Goal: Task Accomplishment & Management: Use online tool/utility

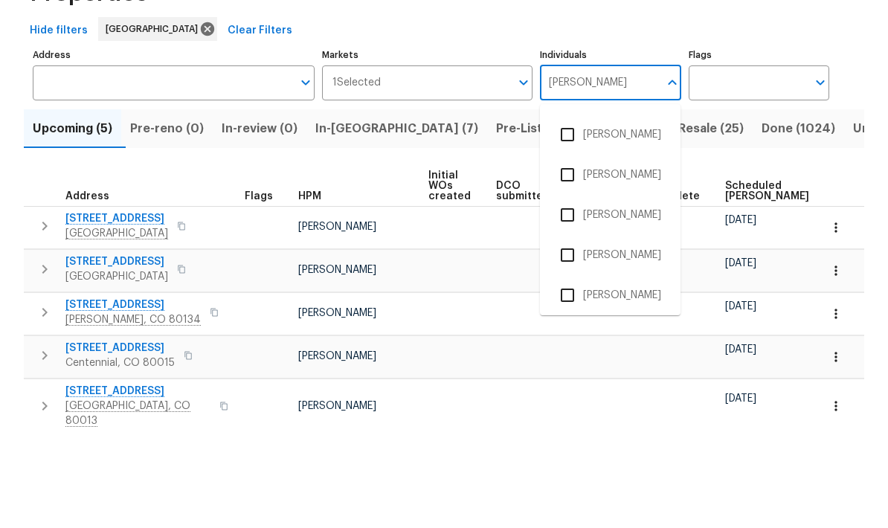
scroll to position [316, 0]
type input "[PERSON_NAME]"
click at [862, 146] on div "Address Address Markets 1 Selected Markets Individuals [PERSON_NAME] Individual…" at bounding box center [444, 358] width 840 height 425
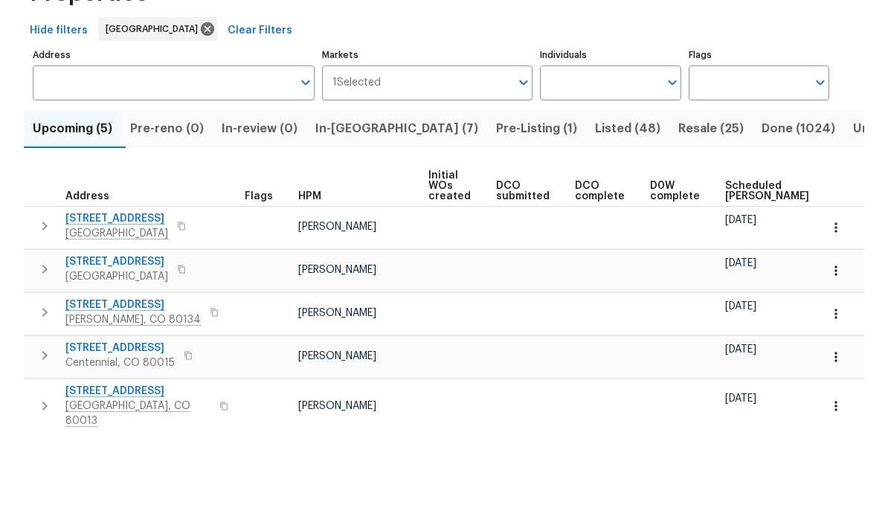
scroll to position [56, 0]
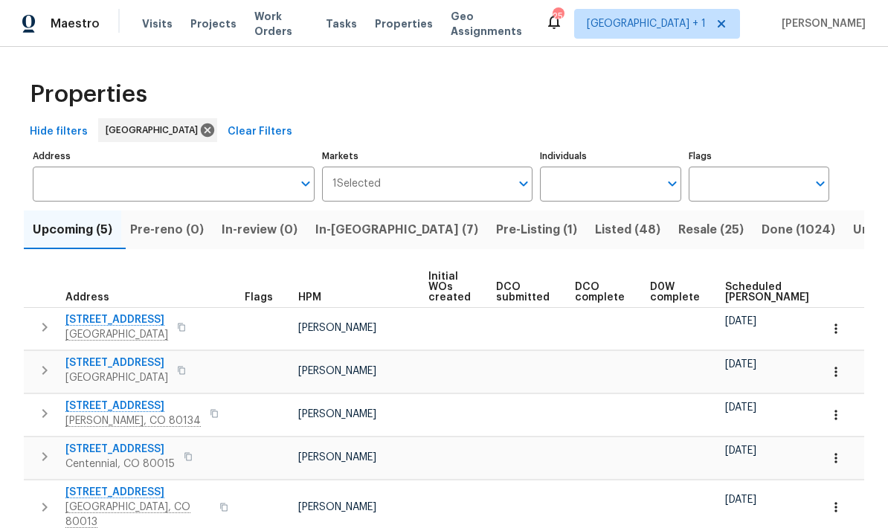
click at [678, 219] on span "Resale (25)" at bounding box center [710, 229] width 65 height 21
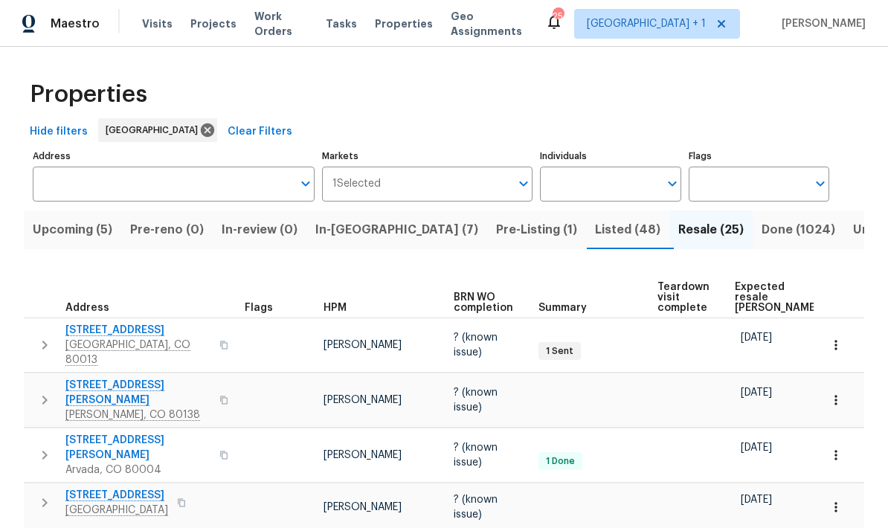
click at [341, 303] on span "HPM" at bounding box center [334, 308] width 23 height 10
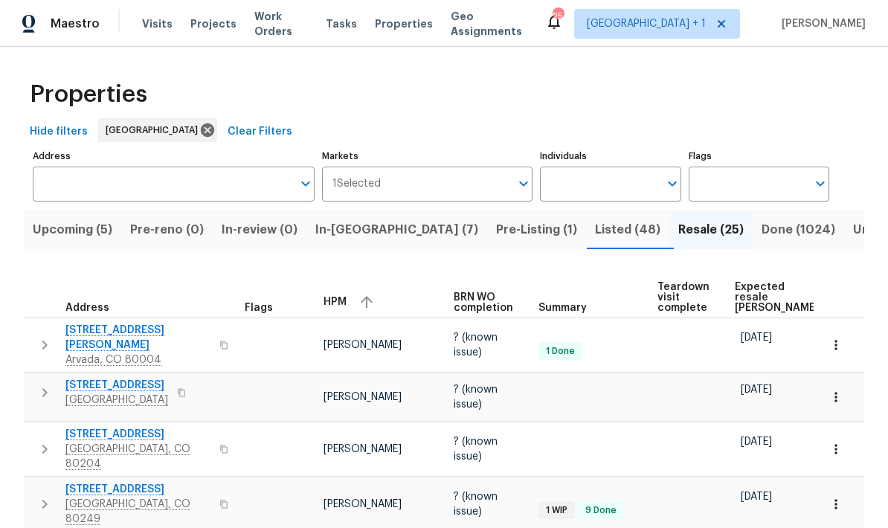
click at [668, 184] on icon "Open" at bounding box center [672, 184] width 18 height 18
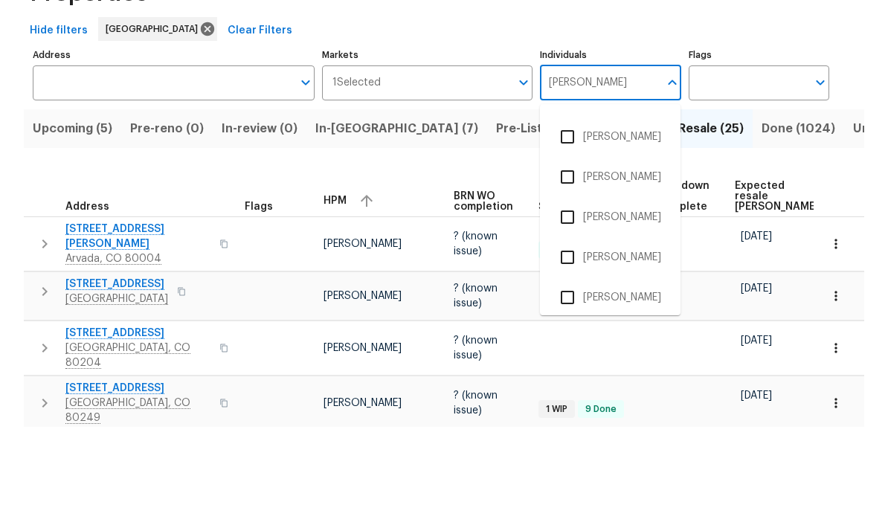
scroll to position [317, 0]
type input "[PERSON_NAME]"
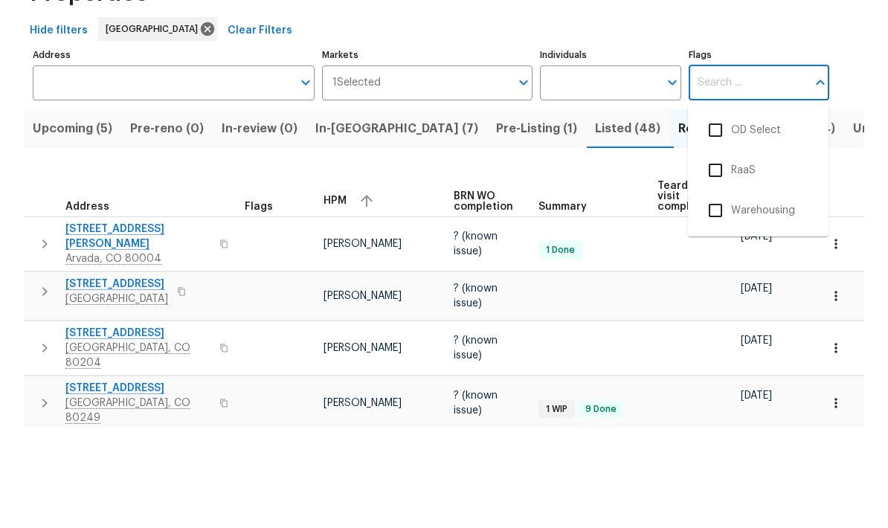
click at [845, 146] on div "Address Address Markets 1 Selected Markets Individuals Individuals Flags Flags" at bounding box center [444, 174] width 822 height 56
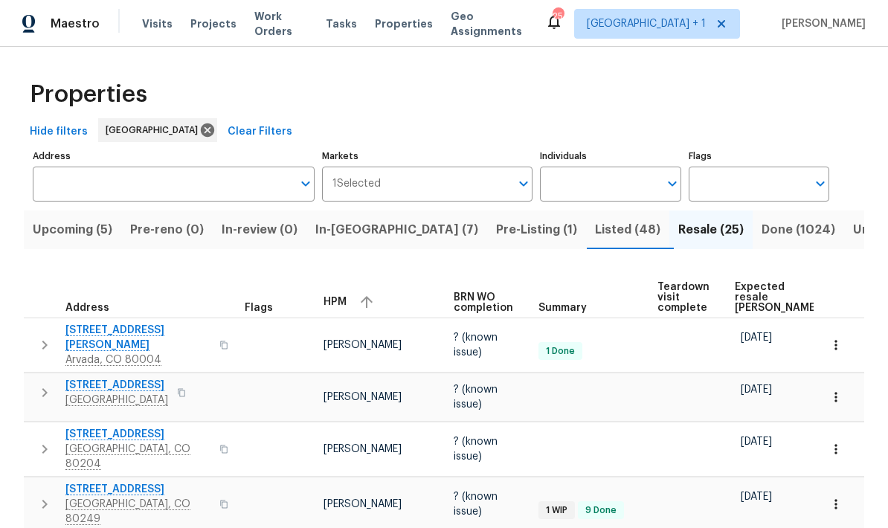
scroll to position [0, 0]
click at [595, 219] on span "Listed (48)" at bounding box center [627, 229] width 65 height 21
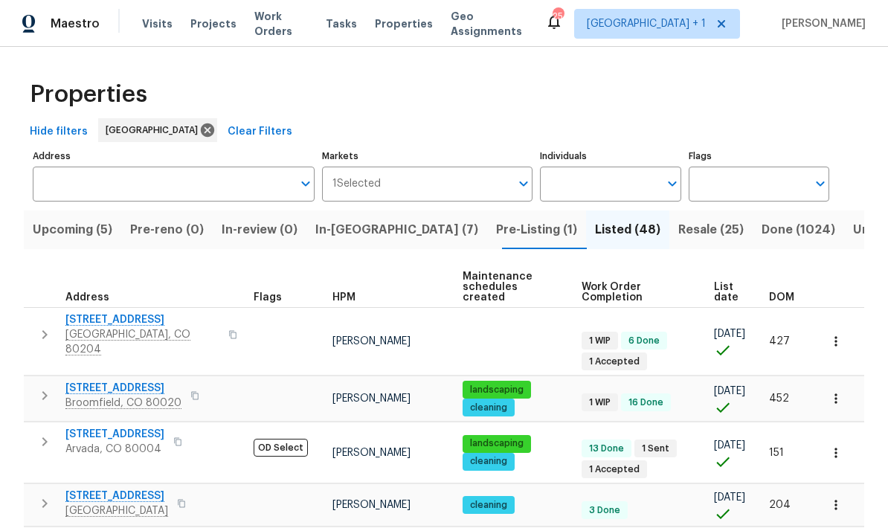
click at [338, 292] on span "HPM" at bounding box center [343, 297] width 23 height 10
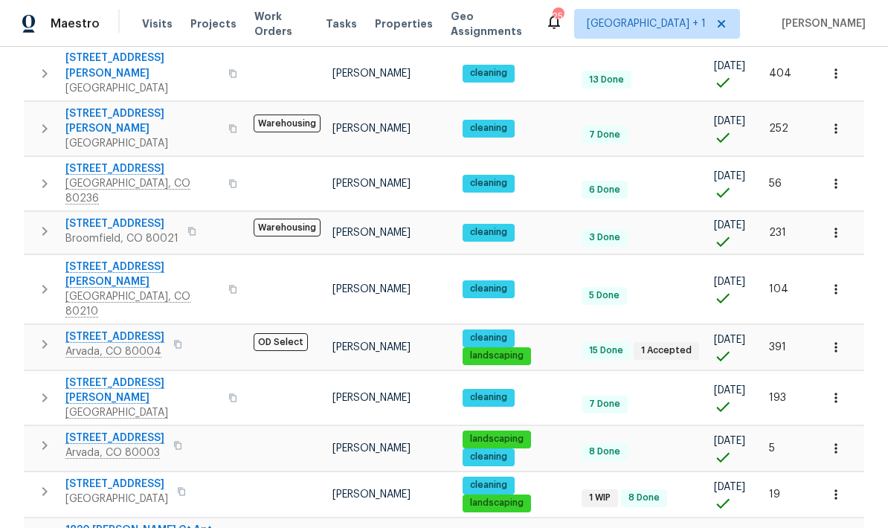
scroll to position [59, 0]
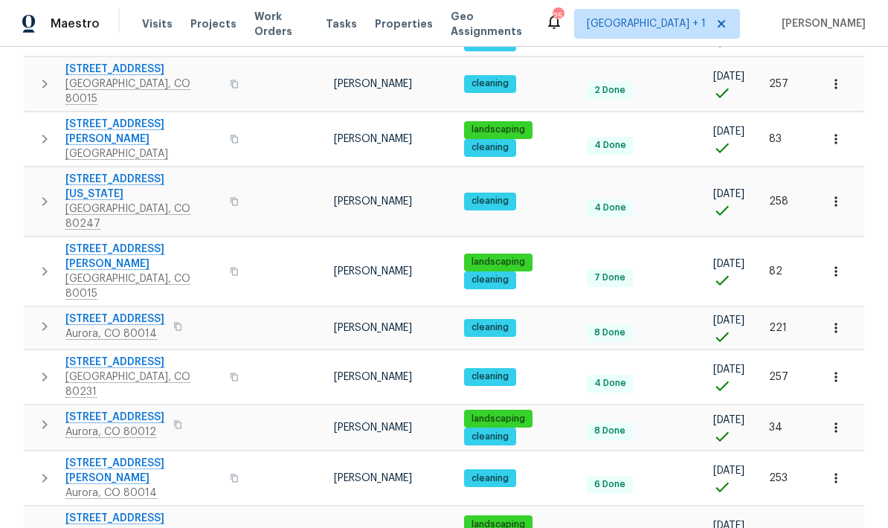
scroll to position [59, 0]
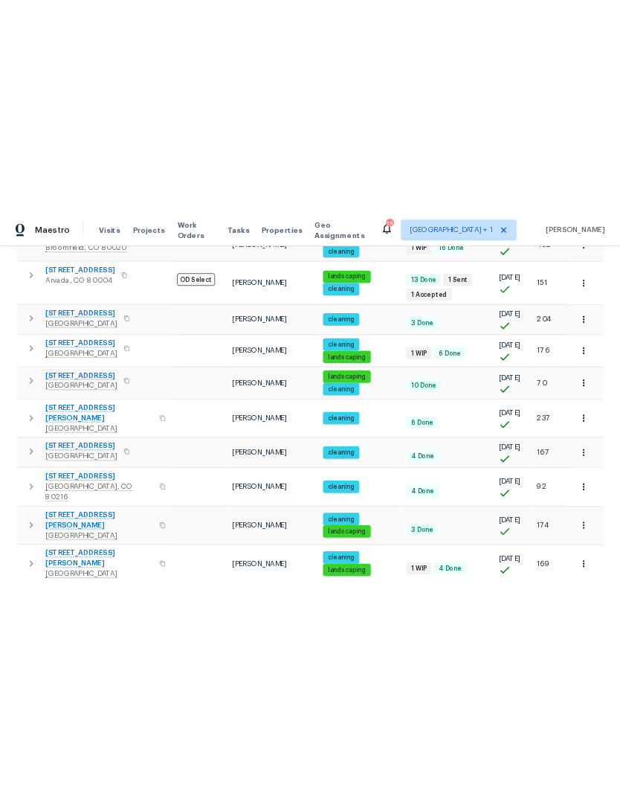
scroll to position [355, 0]
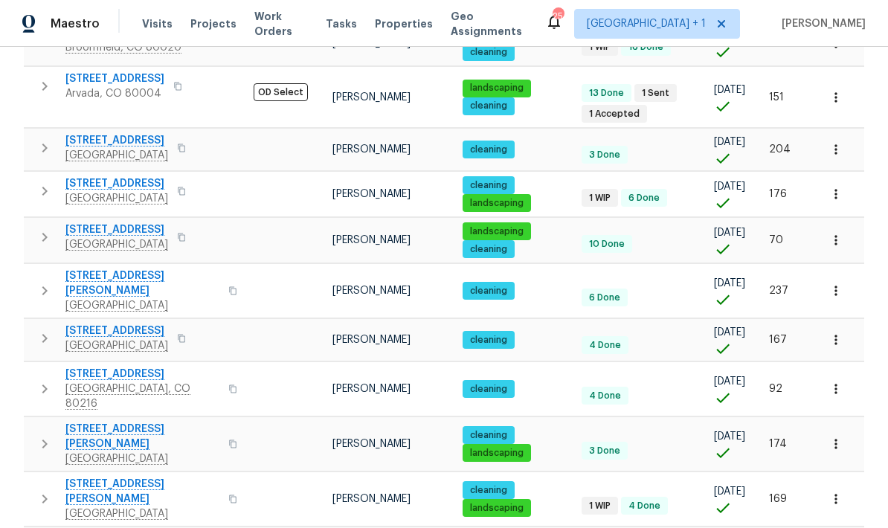
click at [228, 494] on icon "button" at bounding box center [232, 498] width 9 height 9
click at [832, 492] on icon "button" at bounding box center [835, 499] width 15 height 15
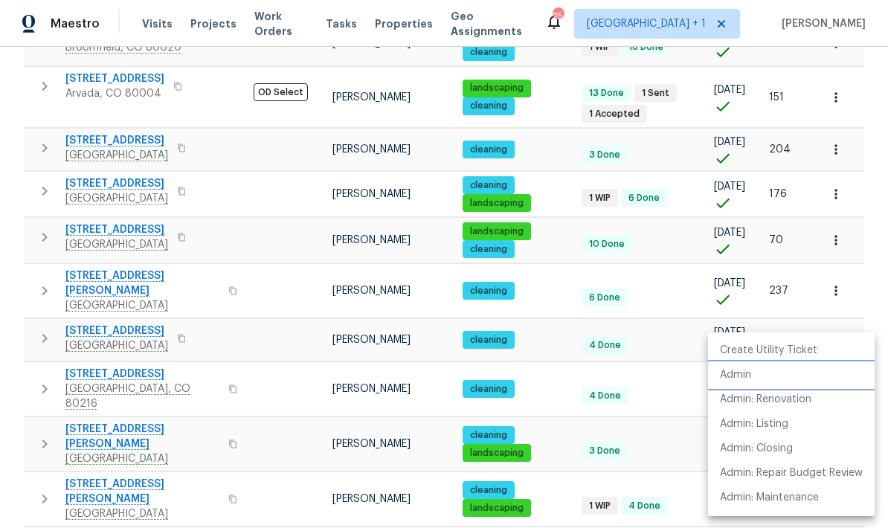
click at [743, 380] on p "Admin" at bounding box center [735, 375] width 31 height 16
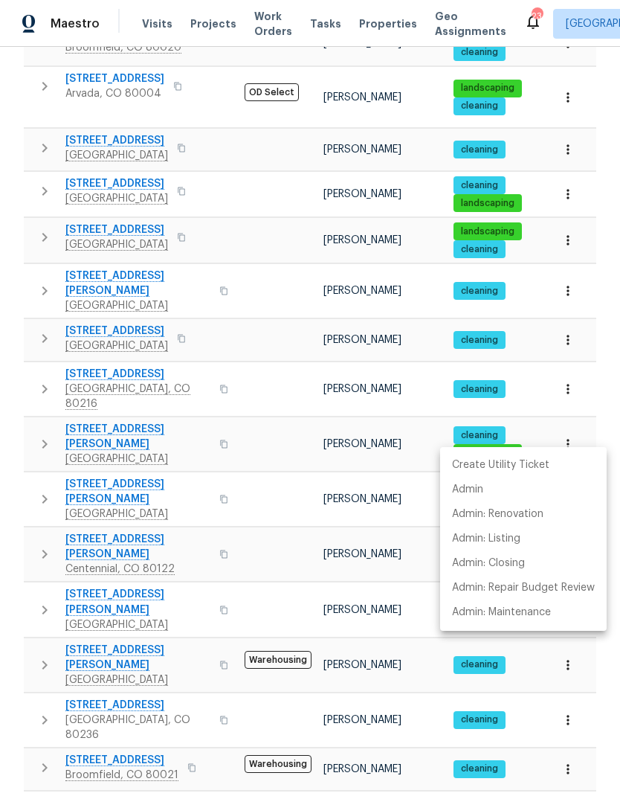
click at [112, 151] on div at bounding box center [310, 398] width 620 height 796
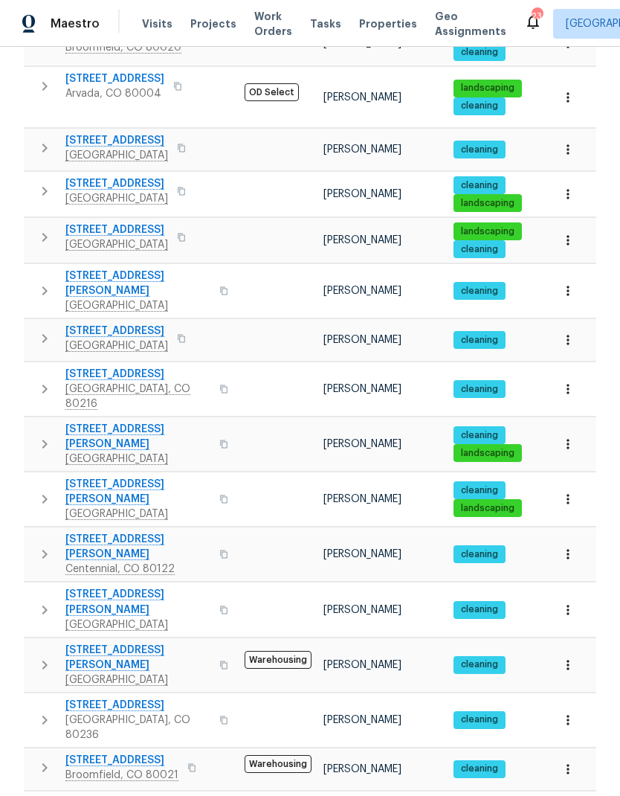
click at [122, 176] on span "[STREET_ADDRESS]" at bounding box center [116, 183] width 103 height 15
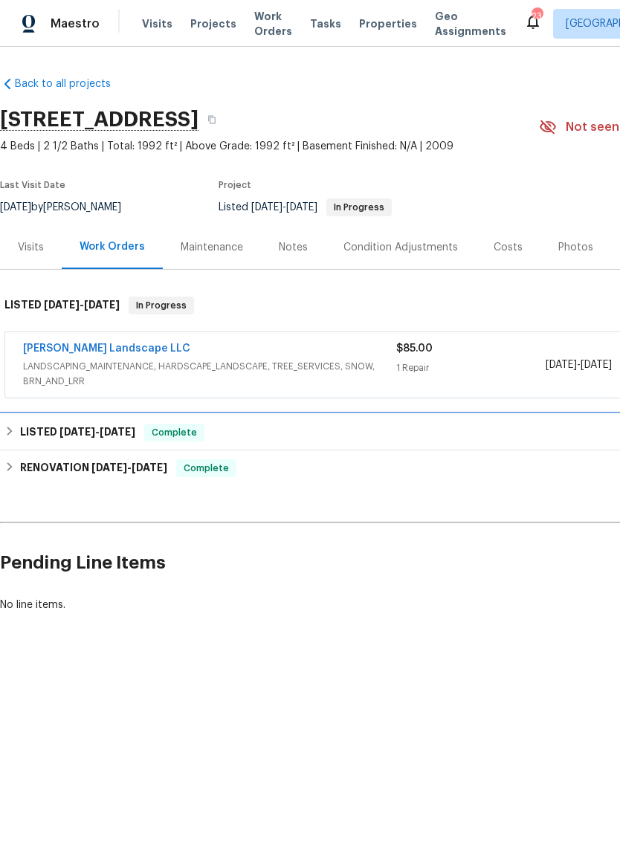
click at [13, 437] on div "LISTED 6/30/25 - 7/4/25 Complete" at bounding box center [419, 433] width 831 height 18
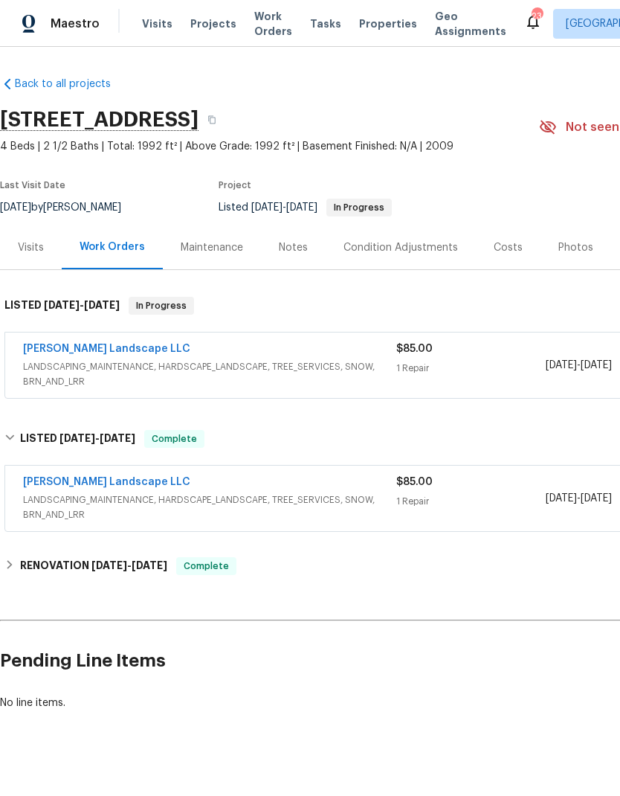
click at [161, 22] on span "Visits" at bounding box center [157, 23] width 30 height 15
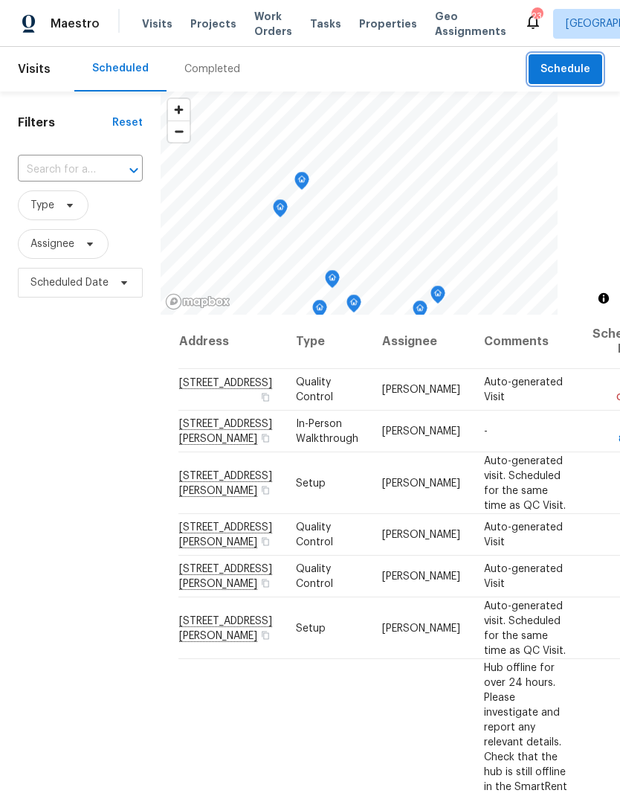
click at [575, 71] on span "Schedule" at bounding box center [566, 69] width 50 height 19
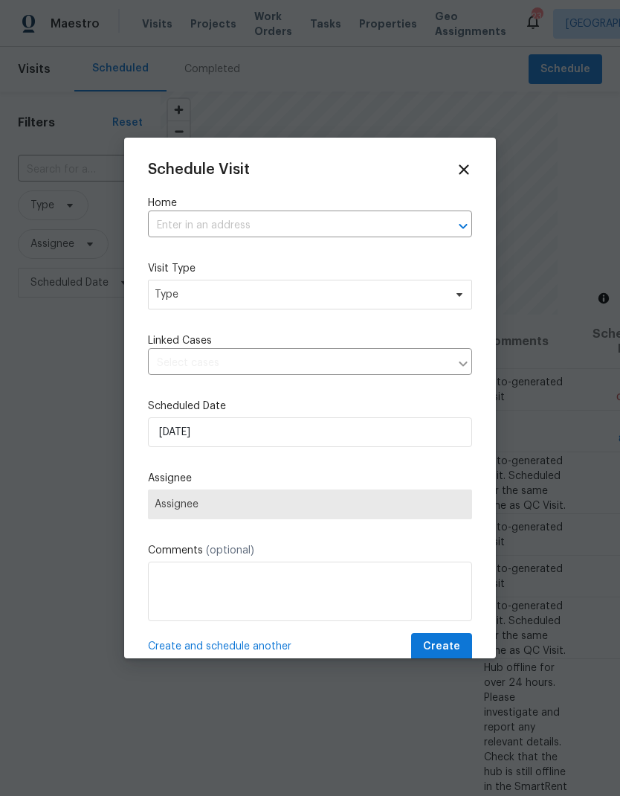
click at [355, 231] on input "text" at bounding box center [289, 225] width 283 height 23
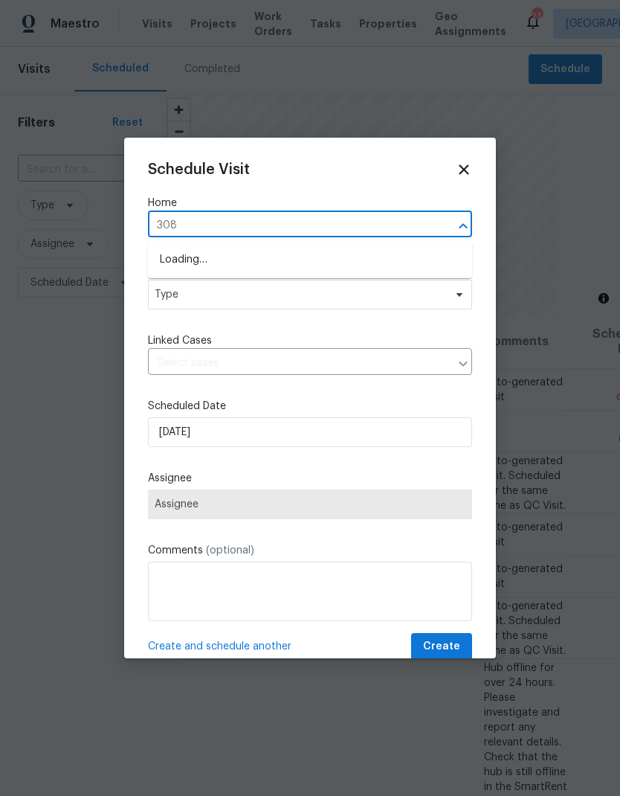
type input "3089"
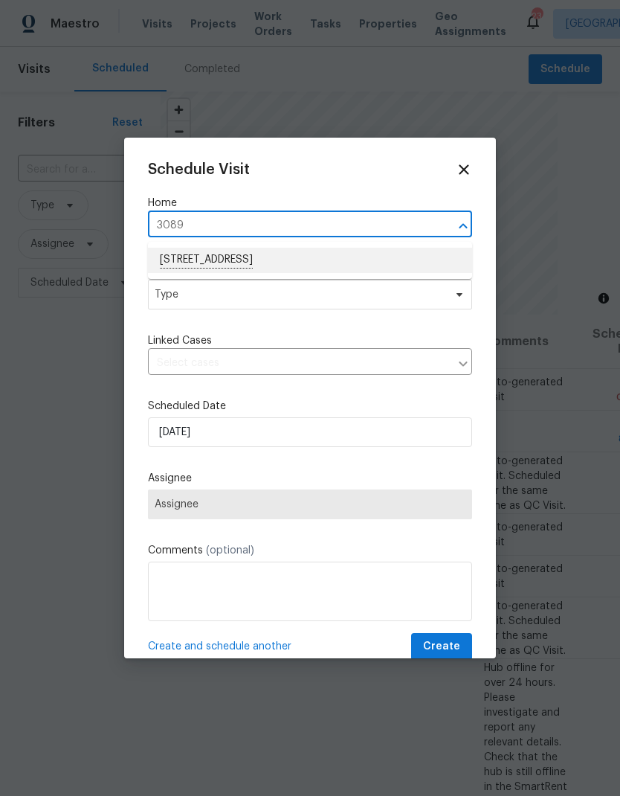
click at [246, 266] on li "3089 W 18th Ave, Denver, CO 80204" at bounding box center [310, 260] width 324 height 25
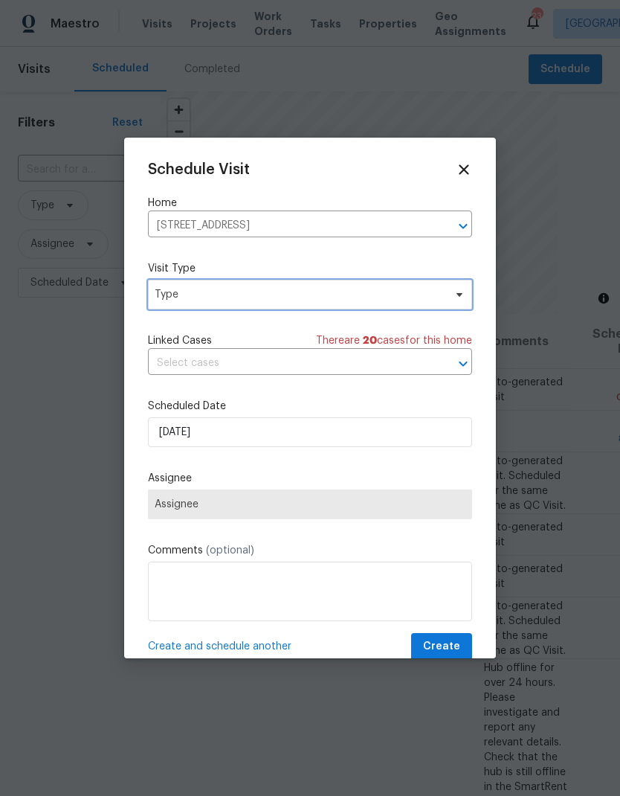
click at [344, 295] on span "Type" at bounding box center [299, 294] width 289 height 15
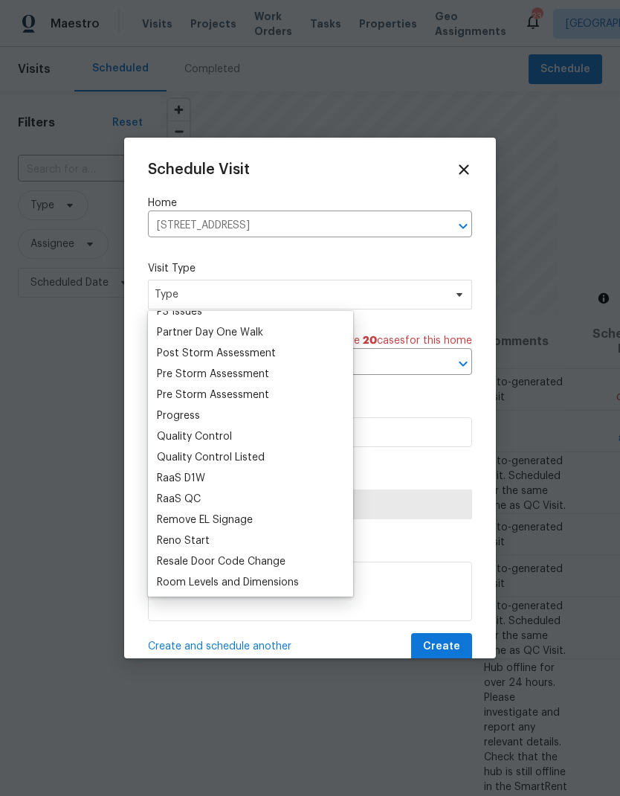
scroll to position [919, 0]
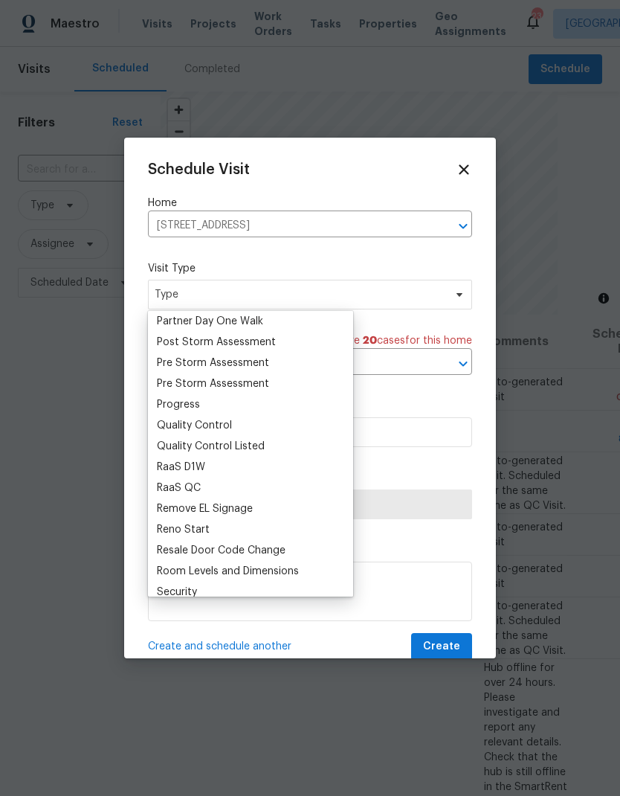
click at [208, 409] on div "Progress" at bounding box center [250, 404] width 196 height 21
click at [188, 410] on div "Progress" at bounding box center [178, 404] width 43 height 15
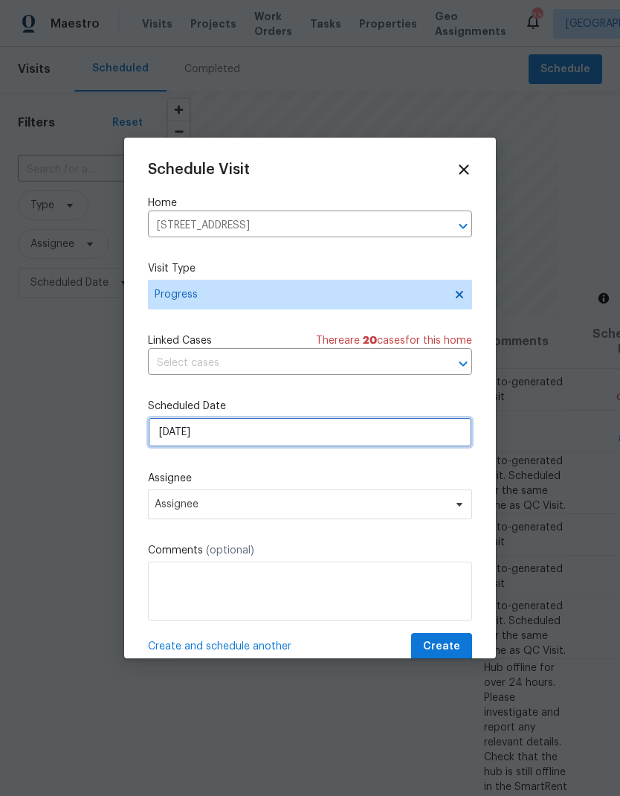
click at [238, 437] on input "9/23/2025" at bounding box center [310, 432] width 324 height 30
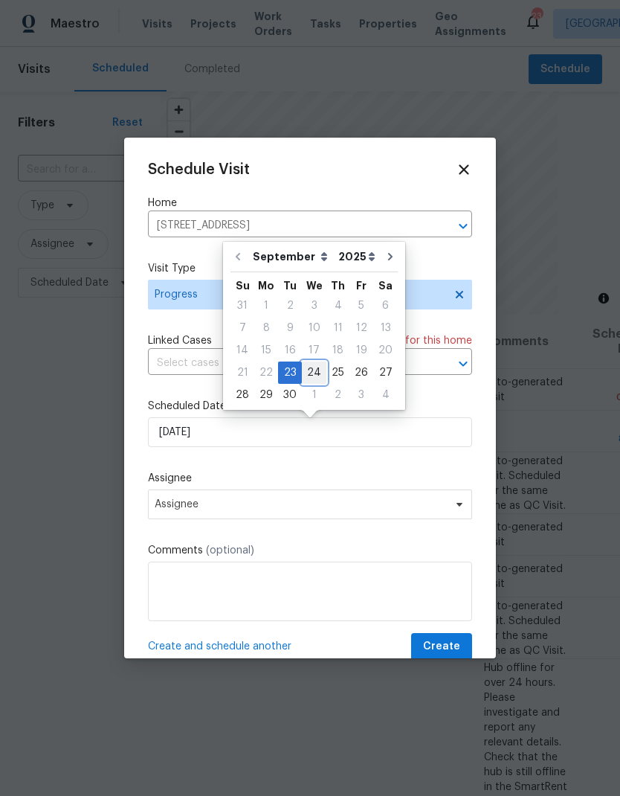
click at [313, 377] on div "24" at bounding box center [314, 372] width 25 height 21
type input "9/24/2025"
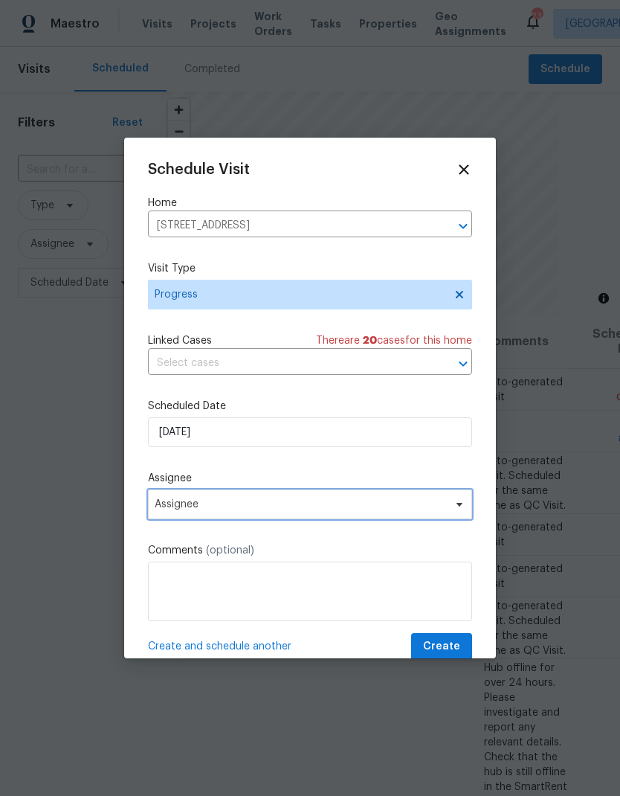
click at [268, 509] on span "Assignee" at bounding box center [300, 504] width 291 height 12
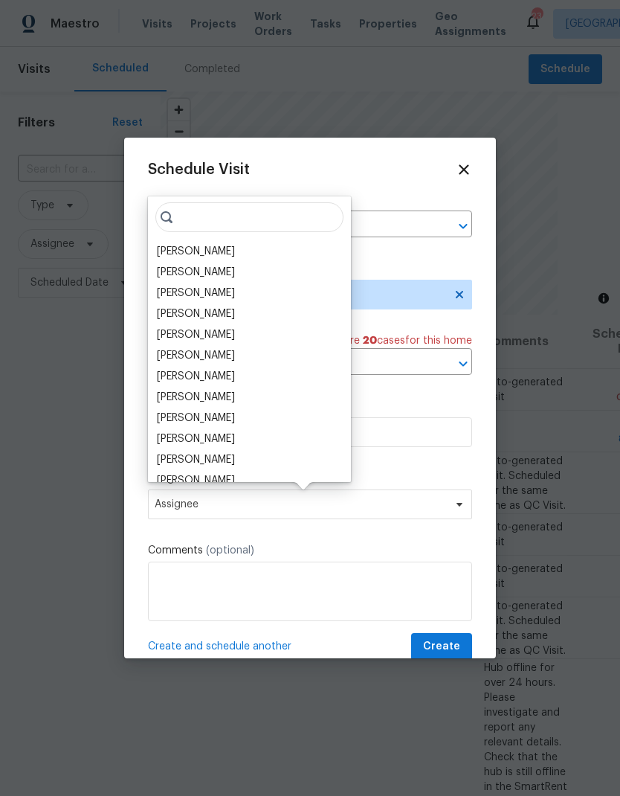
click at [235, 255] on div "[PERSON_NAME]" at bounding box center [196, 251] width 78 height 15
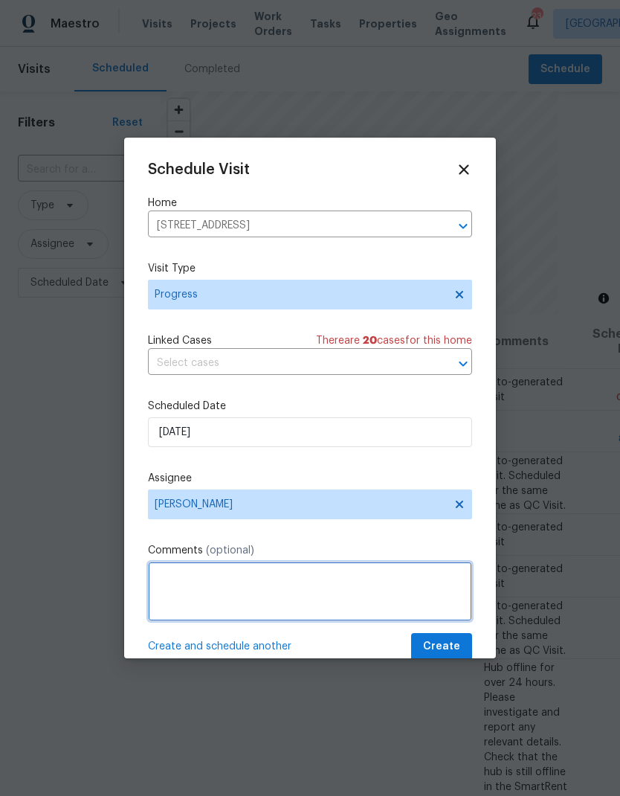
click at [286, 584] on textarea at bounding box center [310, 590] width 324 height 59
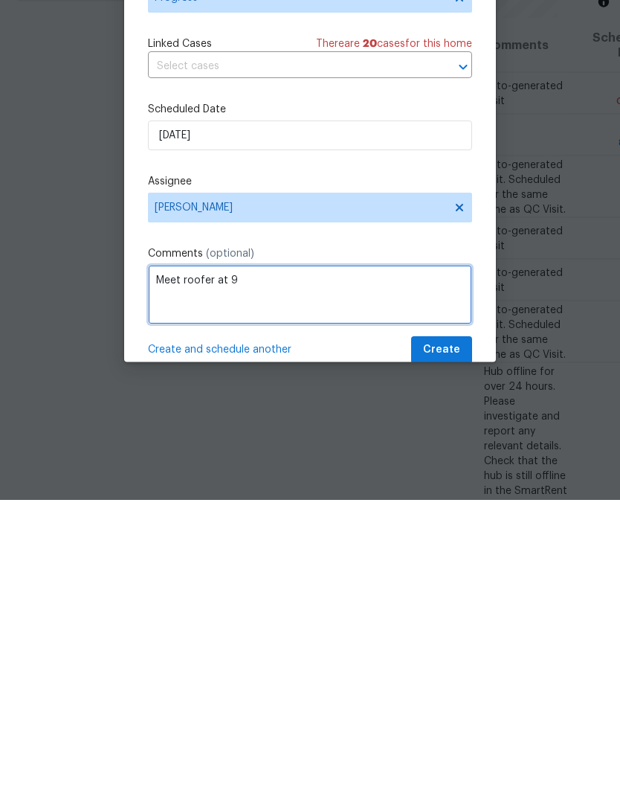
type textarea "Meet roofer at 9"
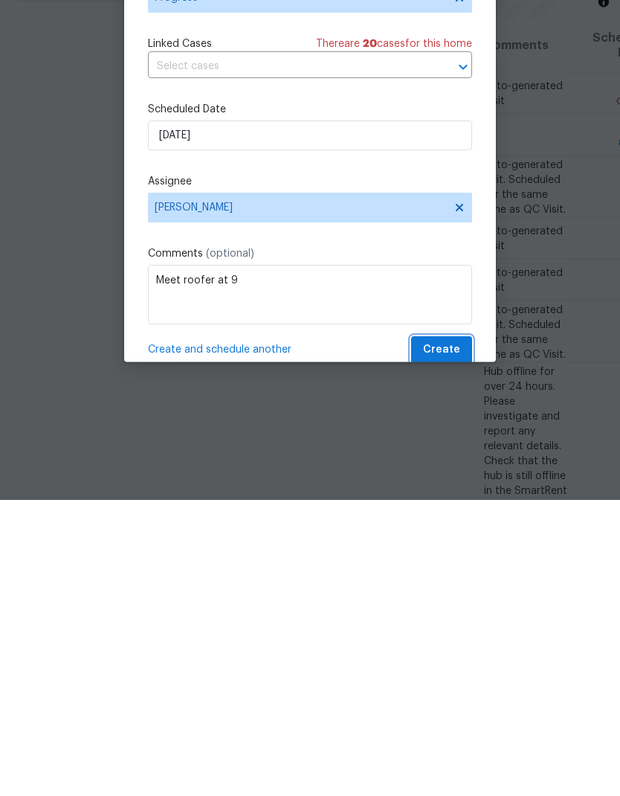
click at [450, 637] on span "Create" at bounding box center [441, 646] width 37 height 19
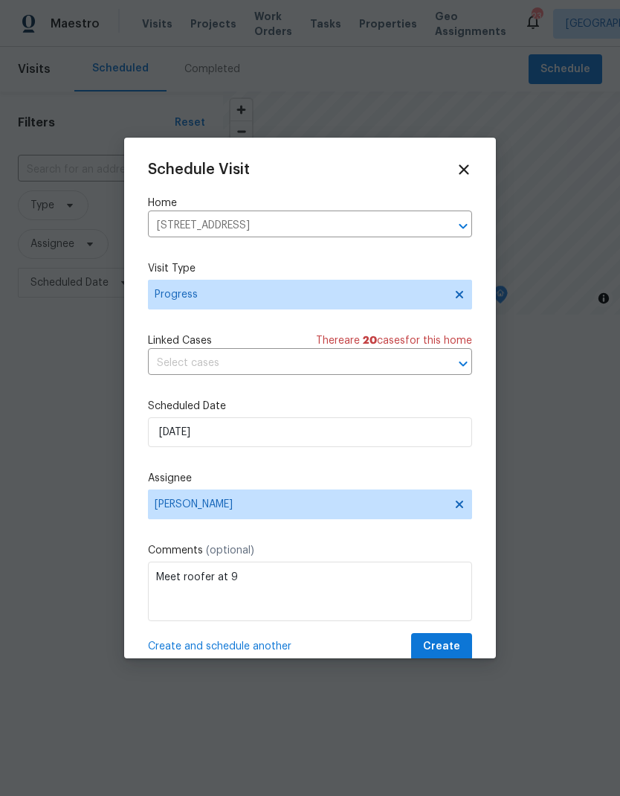
scroll to position [0, 0]
